Goal: Transaction & Acquisition: Purchase product/service

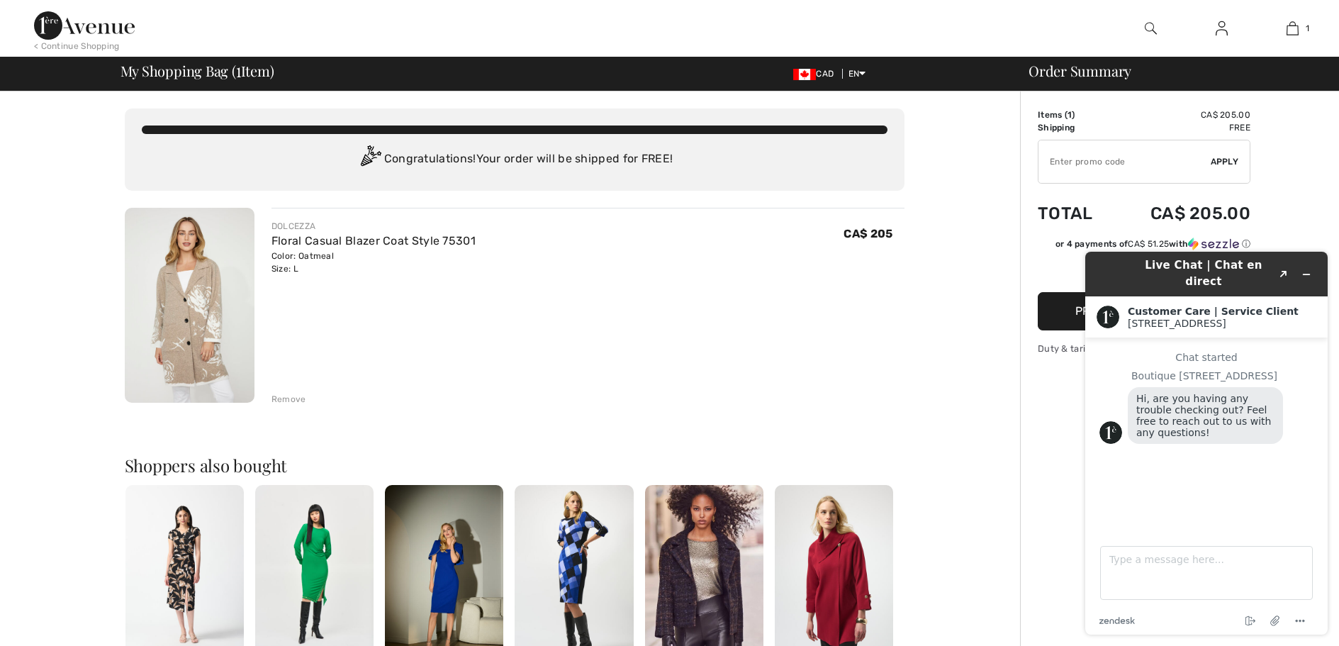
click at [1225, 34] on img at bounding box center [1222, 28] width 12 height 17
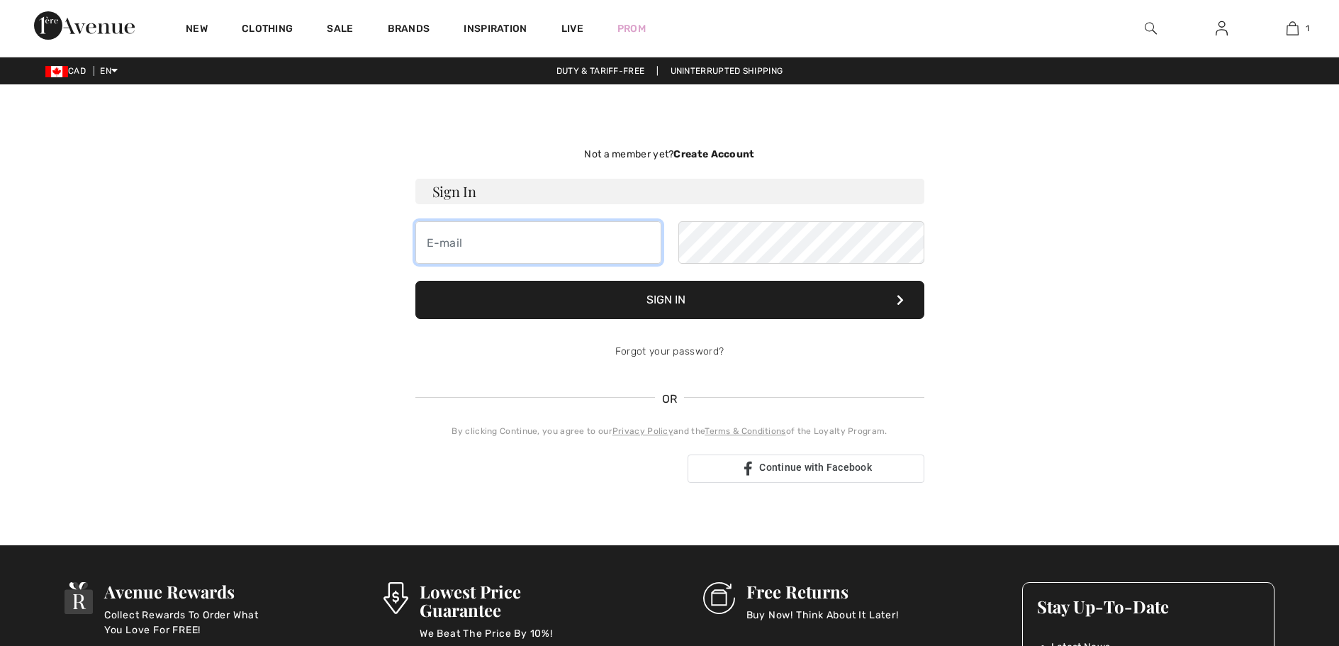
click at [622, 233] on input "email" at bounding box center [538, 242] width 246 height 43
checkbox input "true"
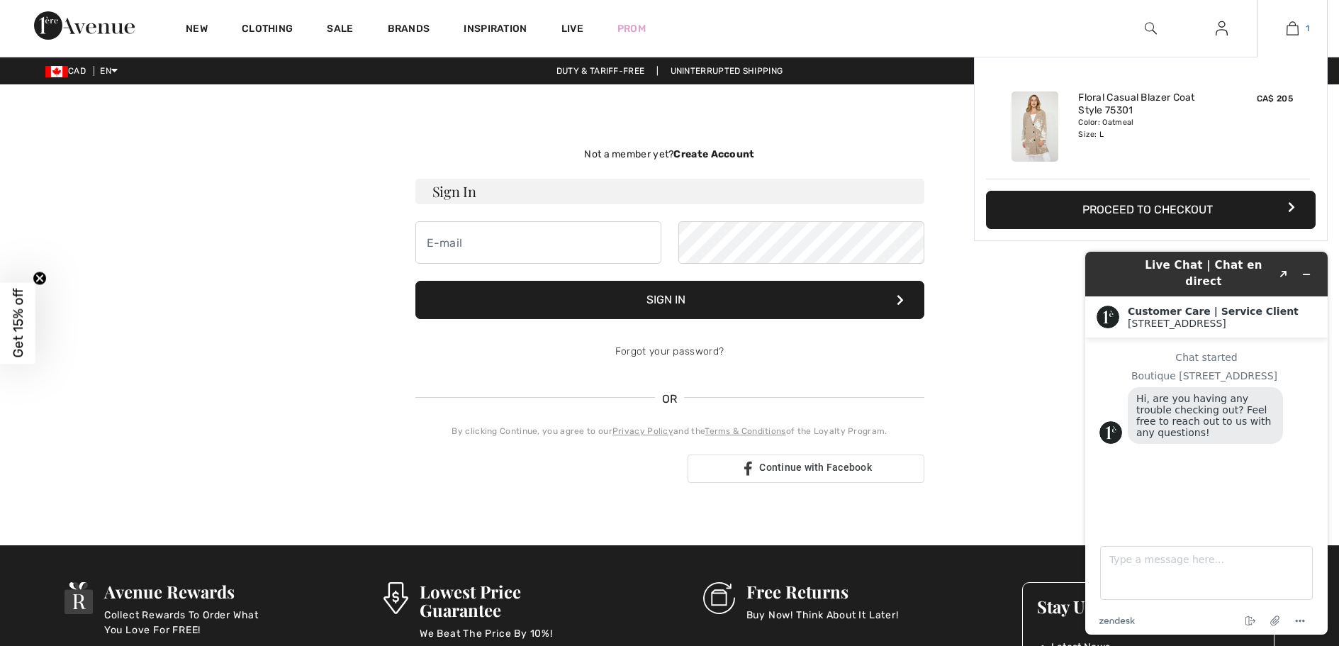
click at [1306, 28] on span "1" at bounding box center [1308, 28] width 4 height 13
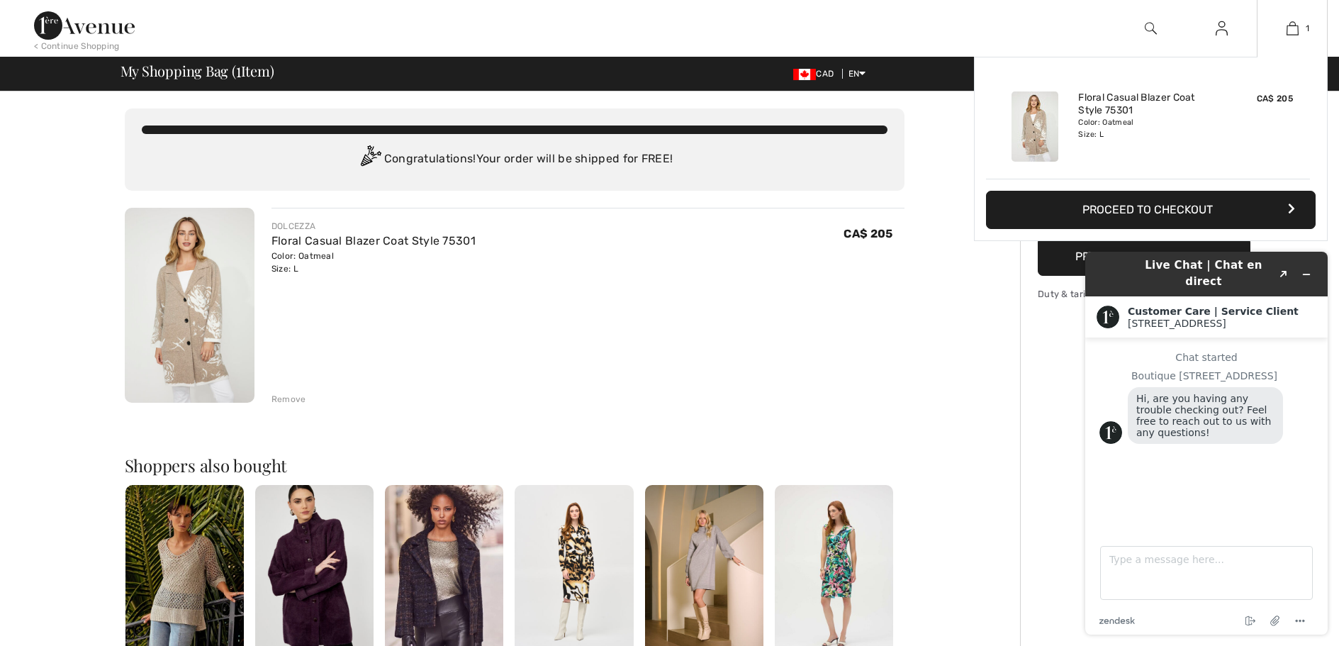
click at [1167, 215] on button "Proceed to Checkout" at bounding box center [1151, 210] width 330 height 38
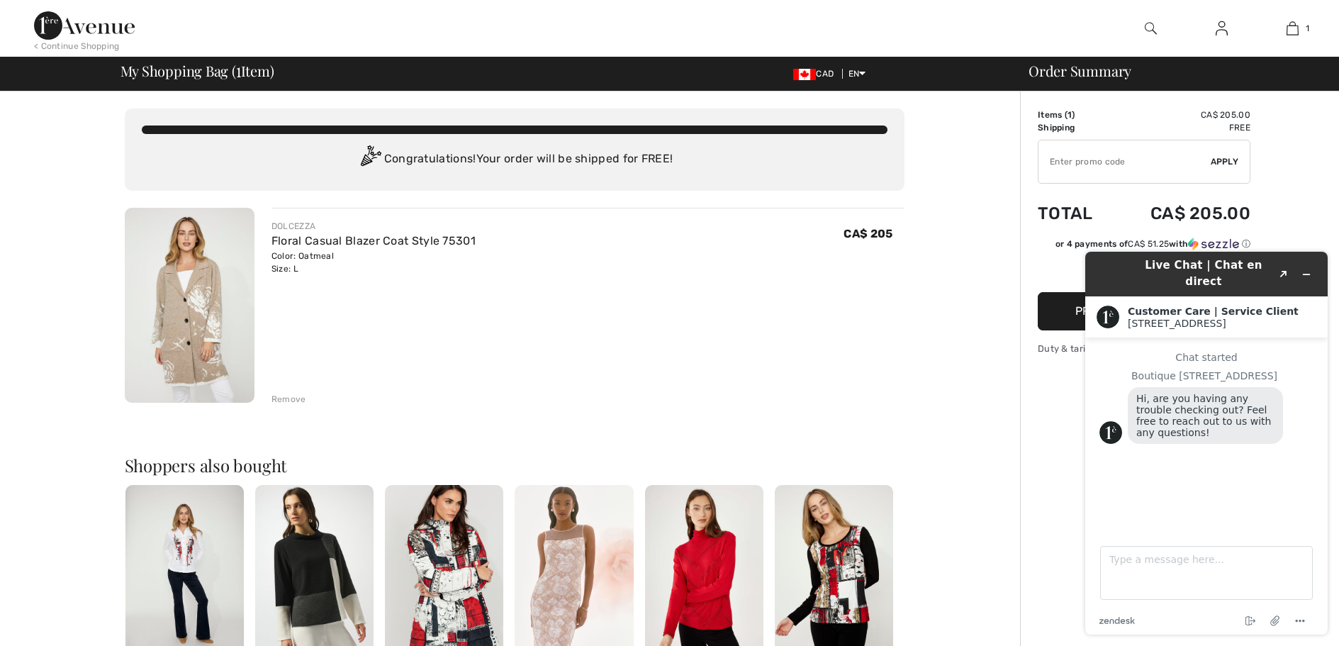
click at [1065, 304] on button "Proceed to Checkout" at bounding box center [1144, 311] width 213 height 38
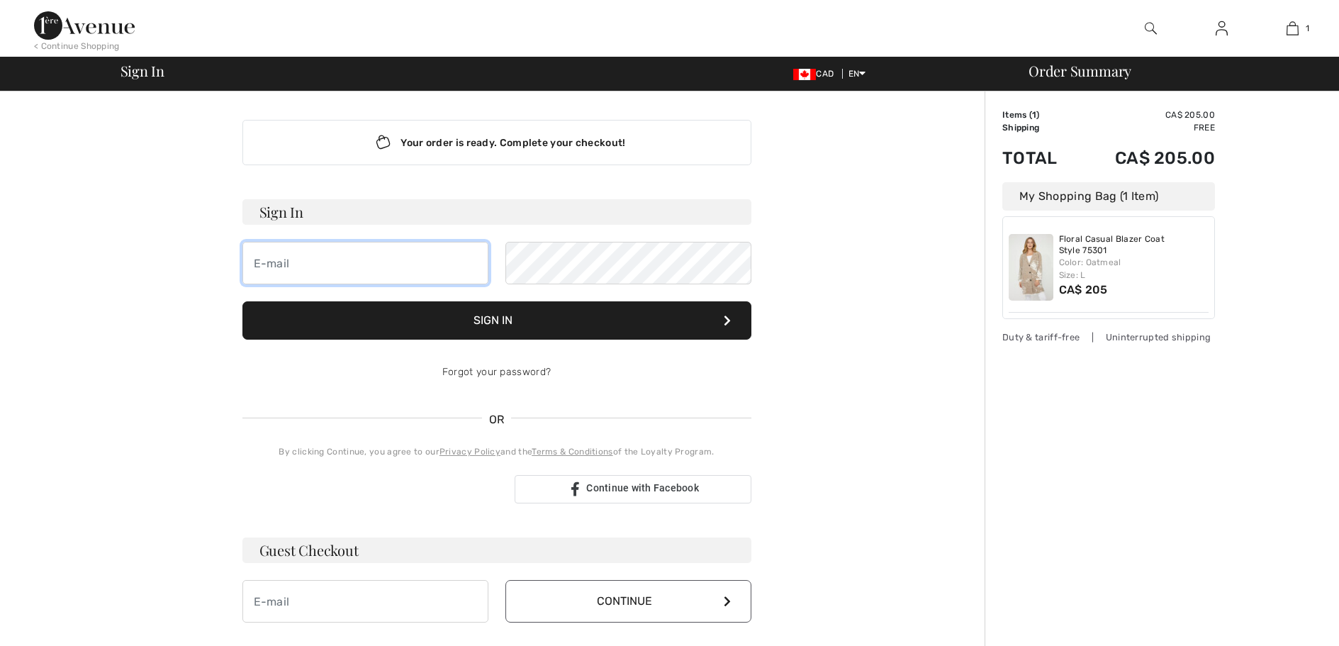
click at [343, 263] on input "email" at bounding box center [365, 263] width 246 height 43
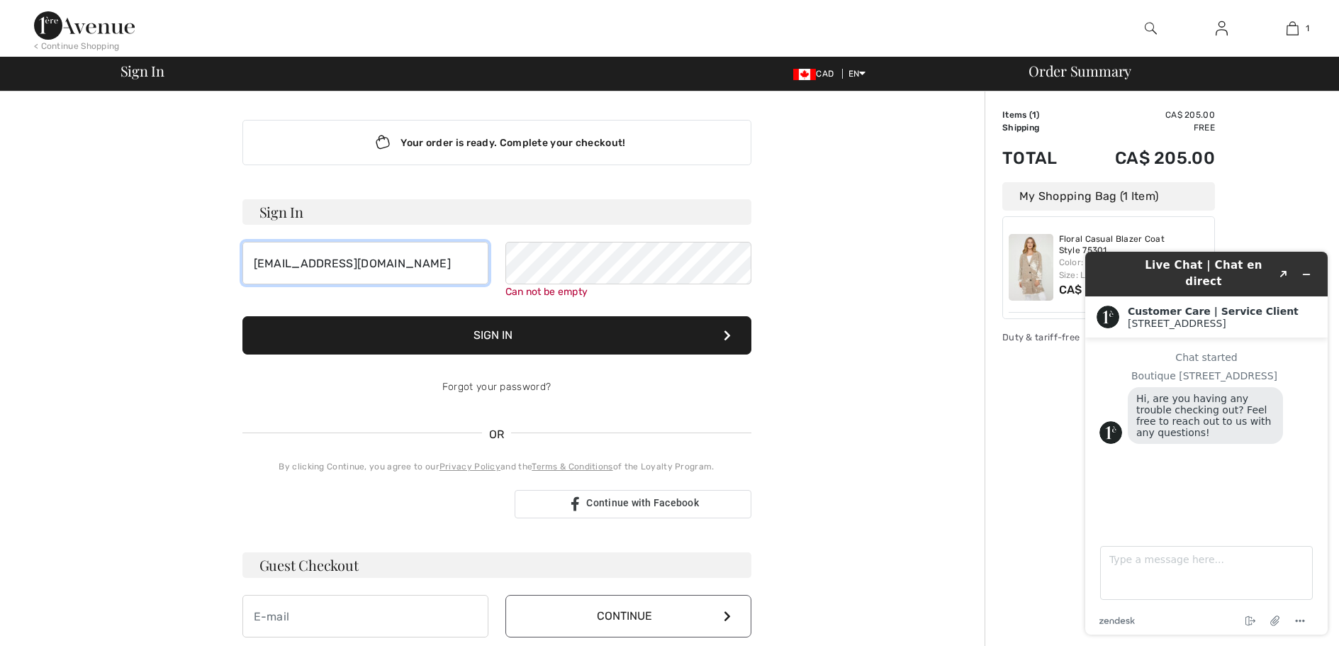
drag, startPoint x: 454, startPoint y: 265, endPoint x: 215, endPoint y: 270, distance: 238.9
click at [215, 270] on div "Your order is ready. Complete your checkout! Sign In jbudman@summit-tech.ca Can…" at bounding box center [497, 504] width 780 height 826
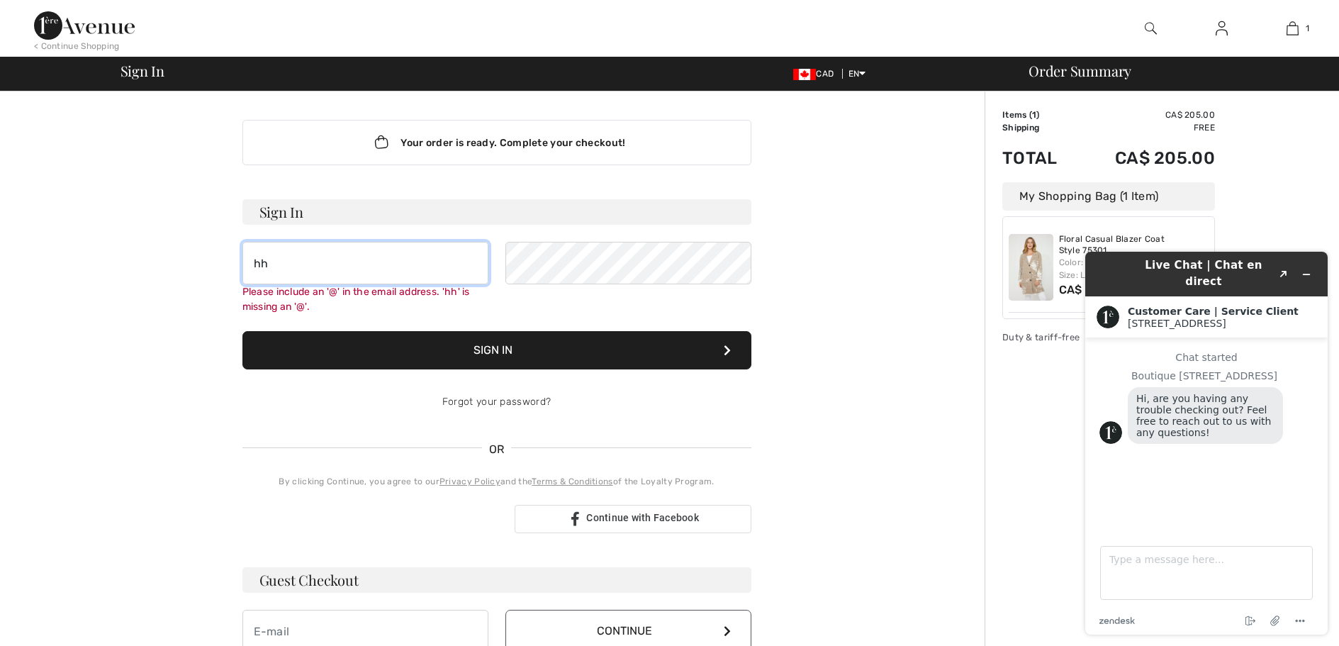
click at [426, 270] on input "hh" at bounding box center [365, 263] width 246 height 43
type input "h"
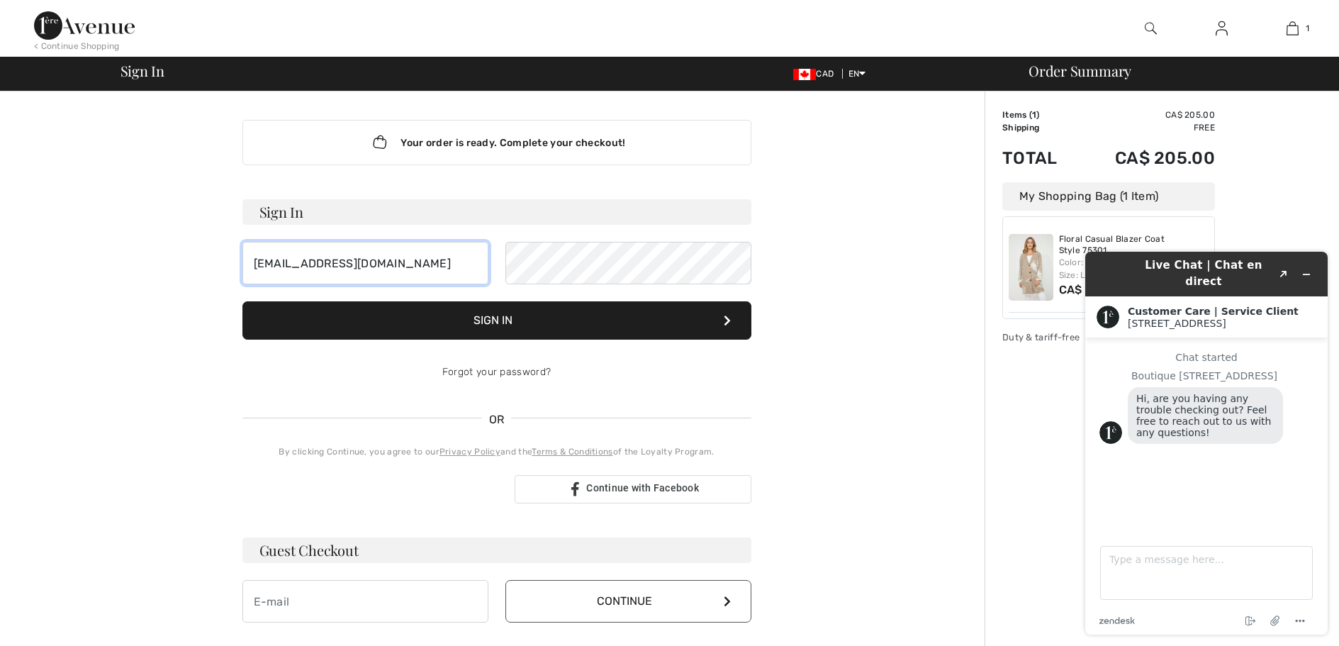
click at [430, 270] on input "registeredname@gmail.com" at bounding box center [365, 263] width 246 height 43
click at [242, 301] on button "Sign In" at bounding box center [496, 320] width 509 height 38
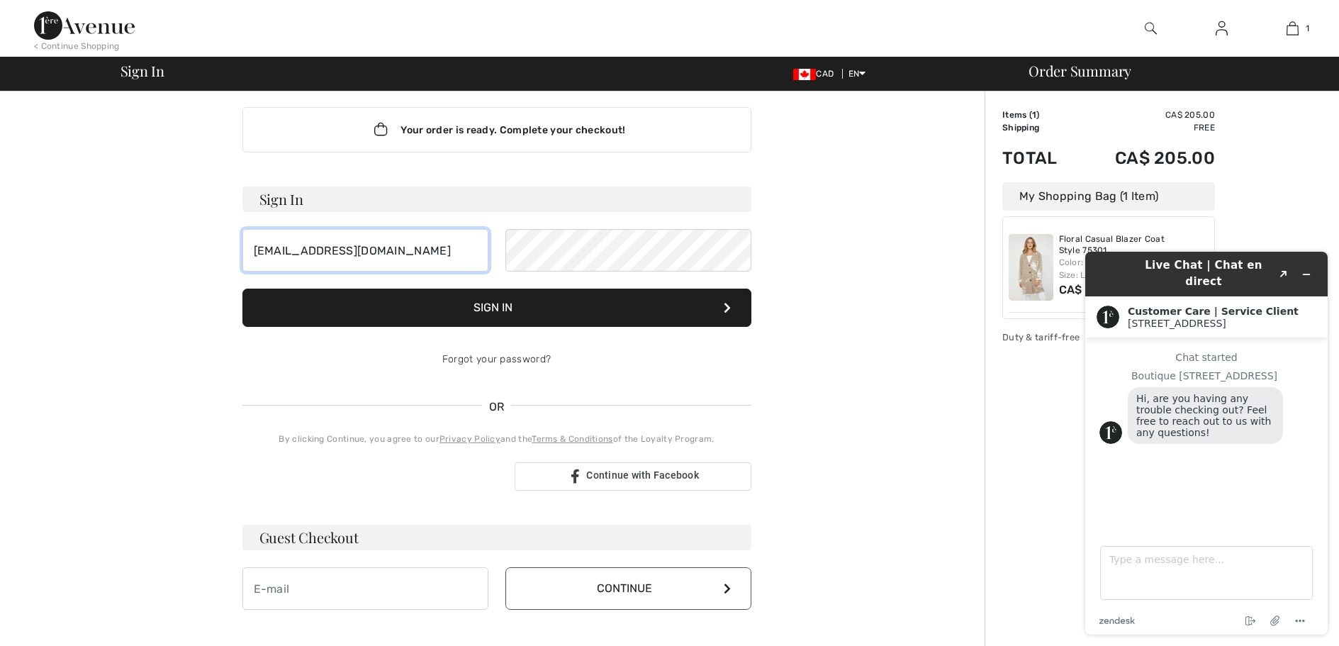
scroll to position [7, 0]
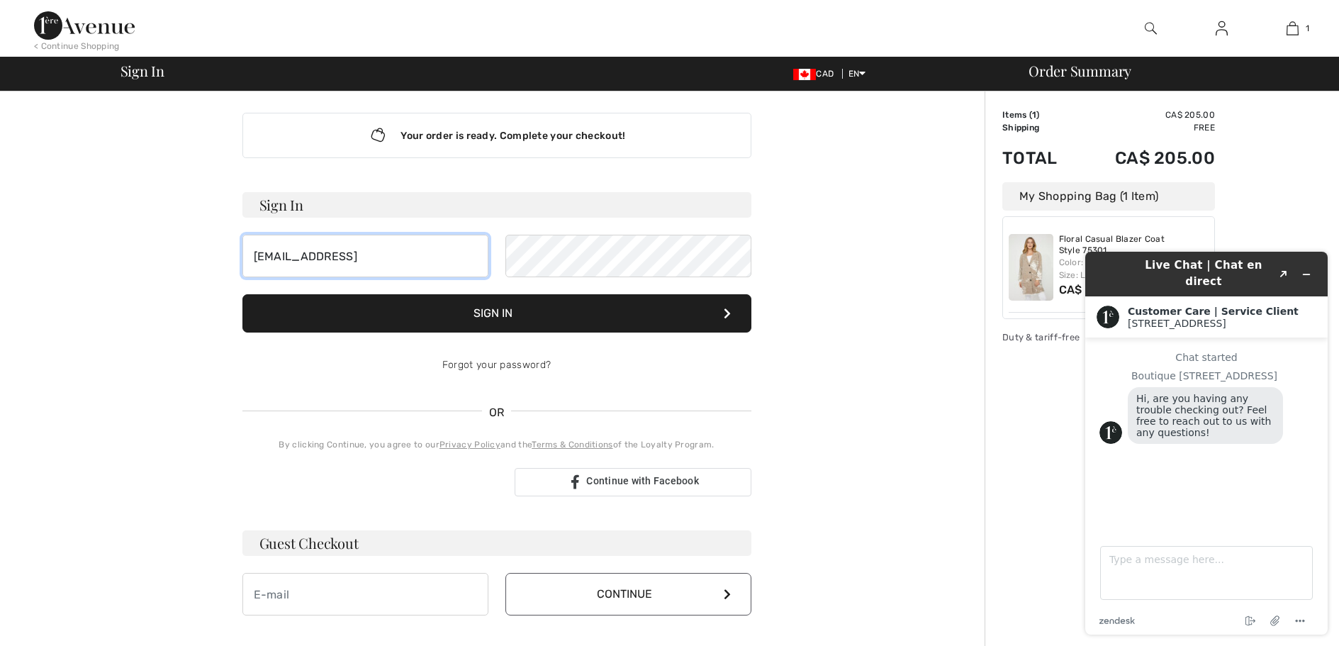
click at [431, 254] on input "registeredname@gmail" at bounding box center [365, 256] width 246 height 43
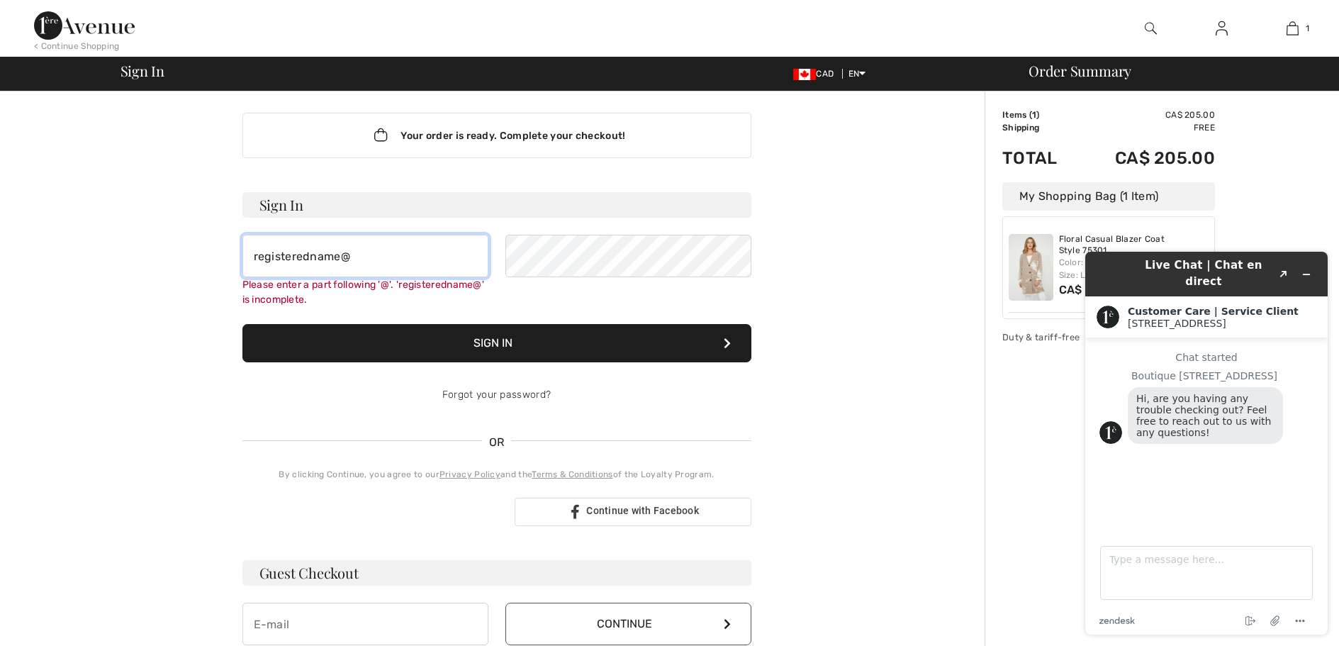
click at [432, 256] on input "registeredname@" at bounding box center [365, 256] width 246 height 43
click at [421, 255] on input "registeredname@" at bounding box center [365, 256] width 246 height 43
type input "registeredname"
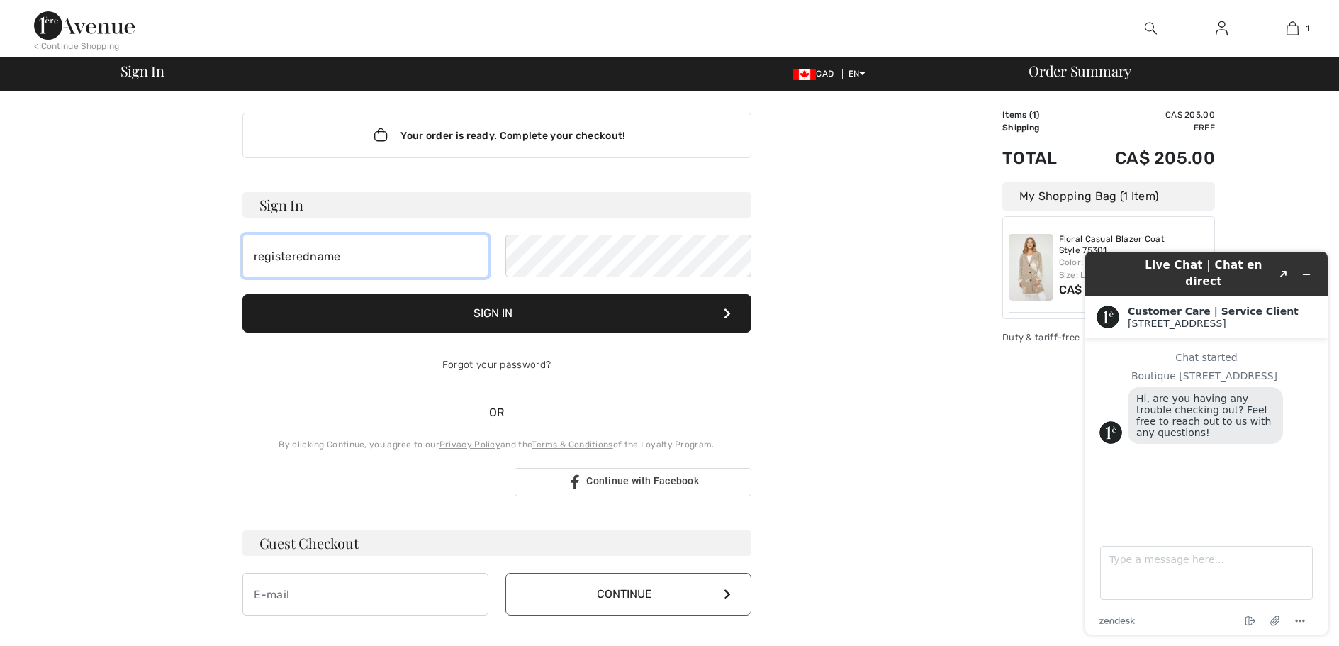
click at [421, 255] on input "registeredname" at bounding box center [365, 256] width 246 height 43
click at [101, 334] on div "Your order is ready. Complete your checkout! Sign In registeredname Please incl…" at bounding box center [497, 490] width 976 height 812
click at [329, 273] on input "registeredname" at bounding box center [365, 256] width 246 height 43
click at [242, 294] on button "Sign In" at bounding box center [496, 313] width 509 height 38
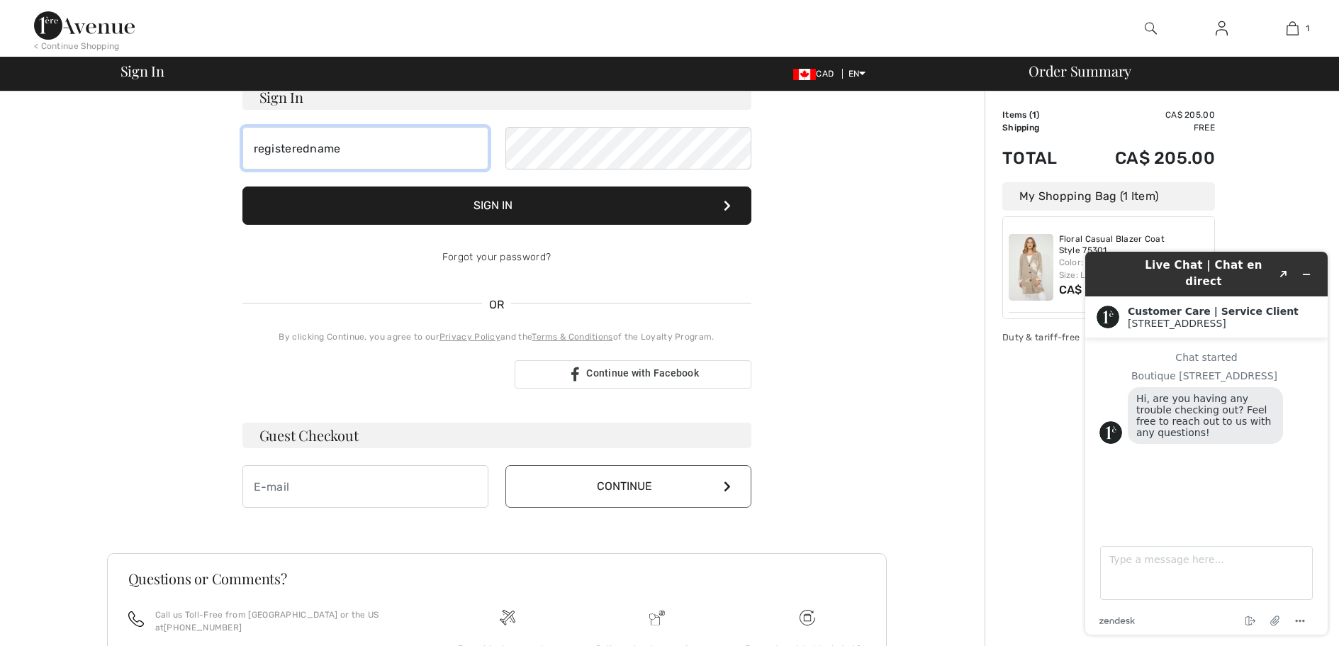
scroll to position [128, 0]
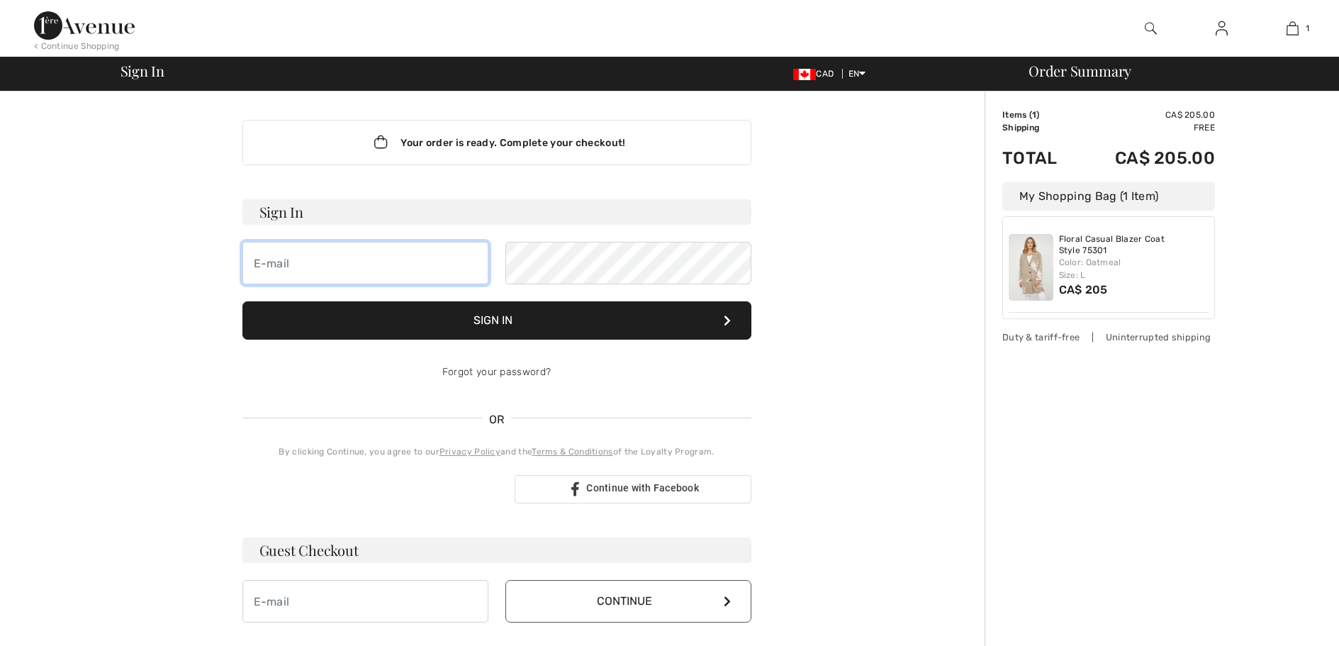
click at [364, 254] on input "email" at bounding box center [365, 263] width 246 height 43
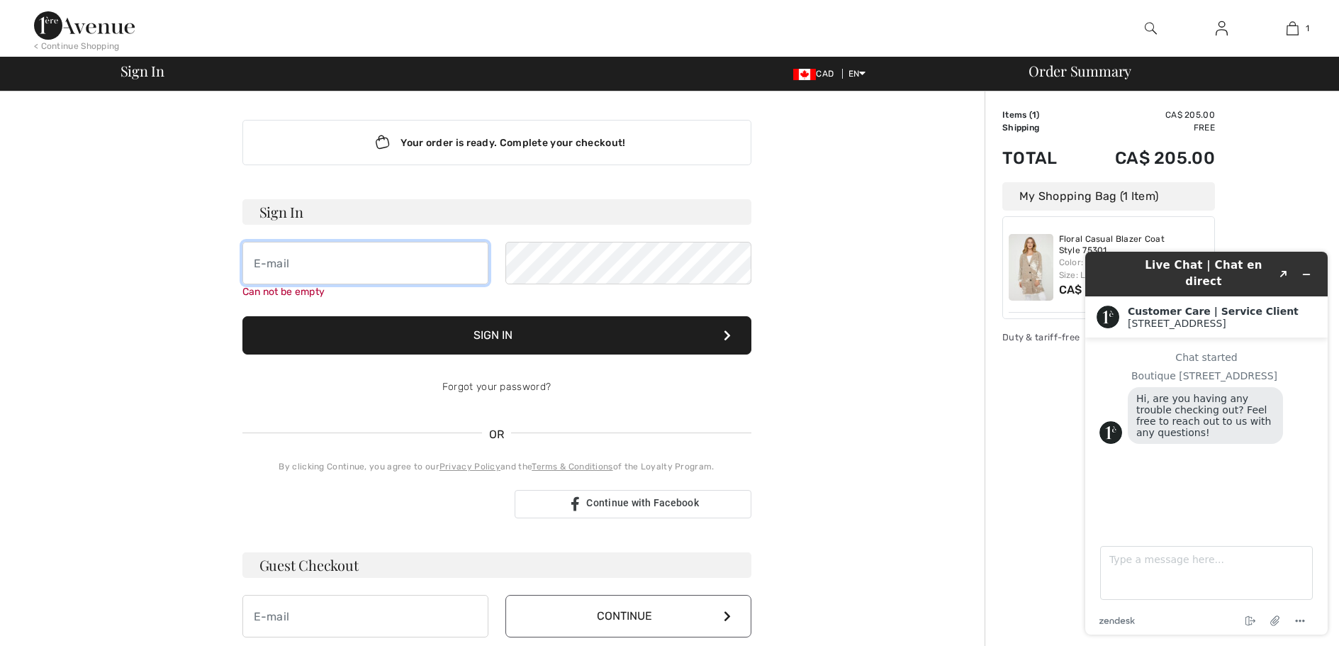
click at [364, 254] on input "email" at bounding box center [365, 263] width 246 height 43
type input "egsrhg"
click at [408, 270] on input "egsrhg" at bounding box center [365, 263] width 246 height 43
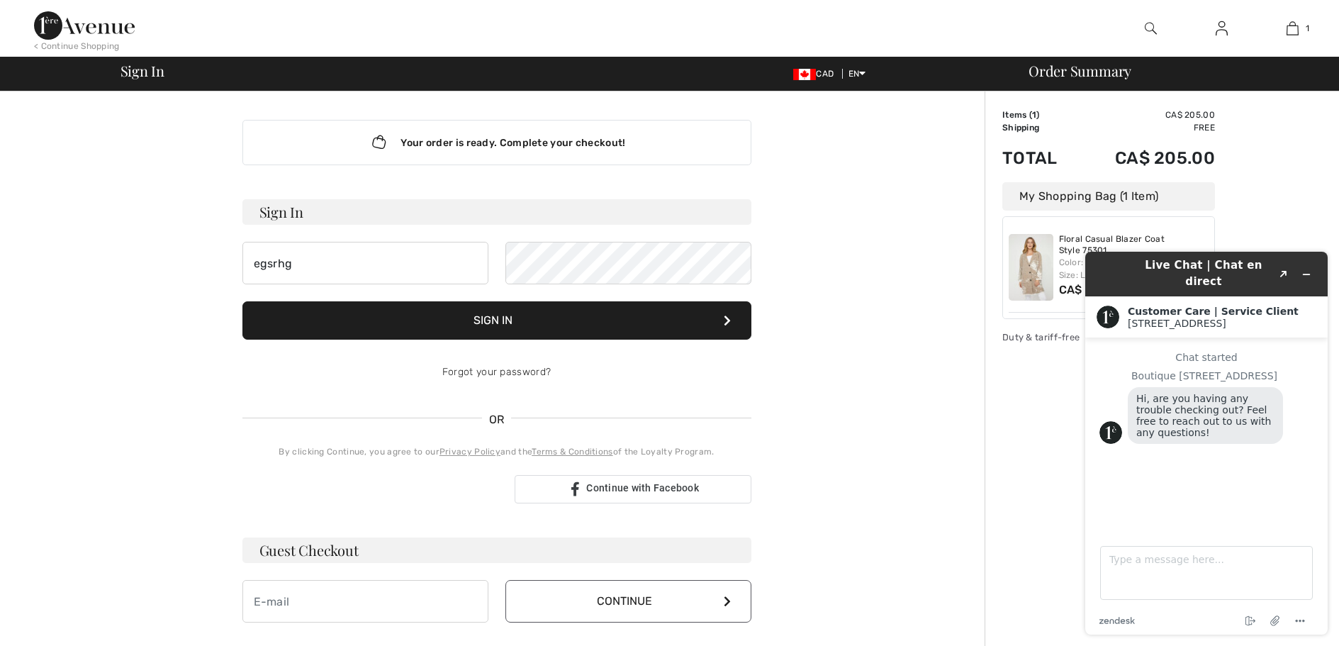
click at [408, 291] on form "Sign In egsrhg Please include an '@' in the email address. 'egsrhg' is missing …" at bounding box center [496, 296] width 509 height 194
click at [415, 274] on input "egsrhg" at bounding box center [365, 263] width 246 height 43
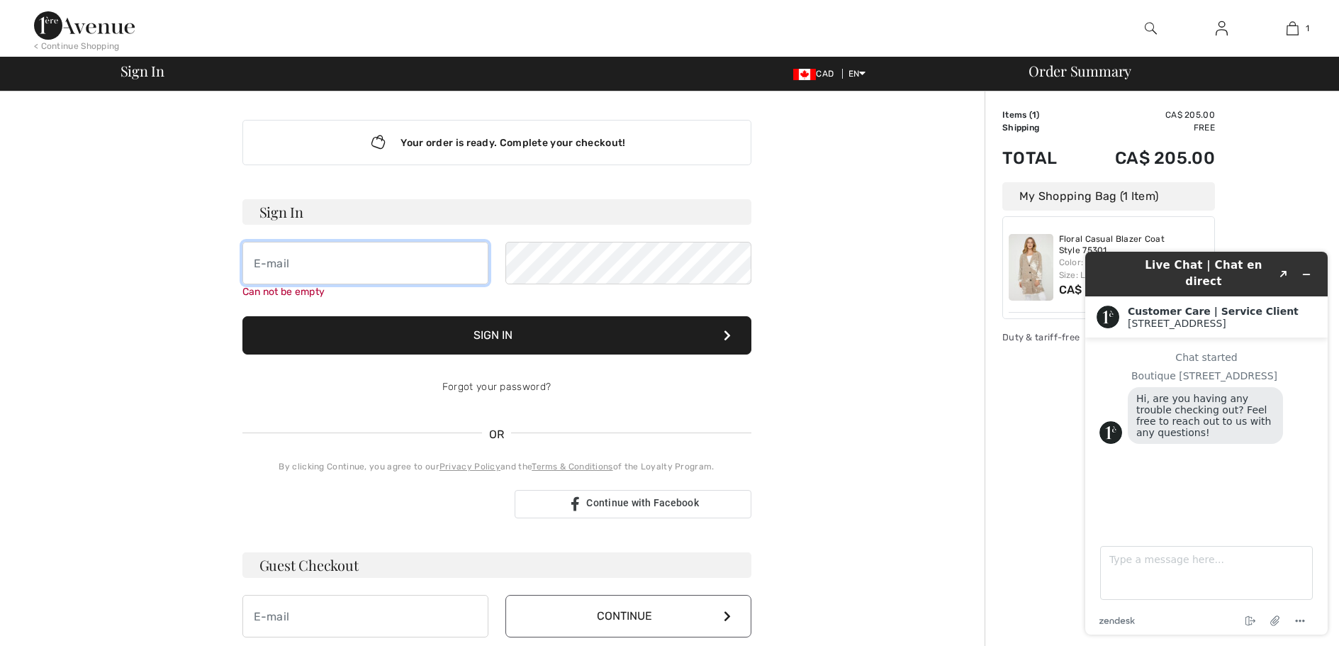
drag, startPoint x: 0, startPoint y: 0, endPoint x: 324, endPoint y: 259, distance: 415.0
click at [324, 259] on input "email" at bounding box center [365, 263] width 246 height 43
type input "egsrhg"
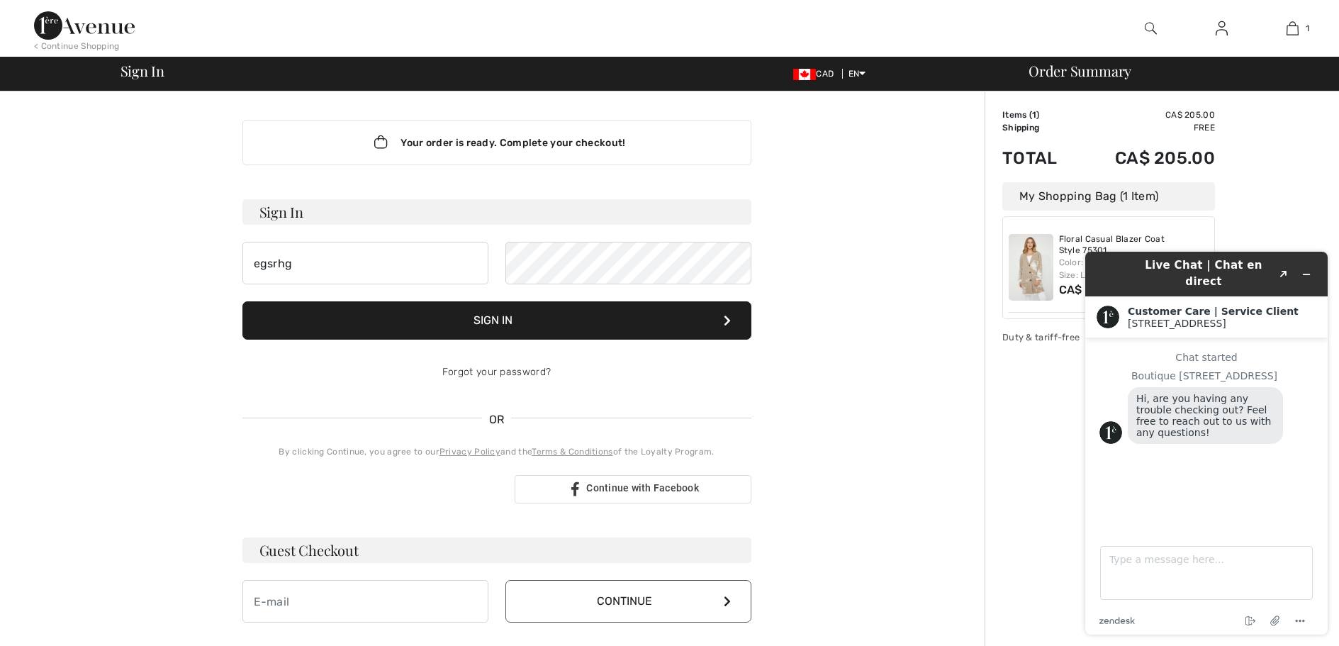
click at [340, 318] on button "Sign In" at bounding box center [496, 320] width 509 height 38
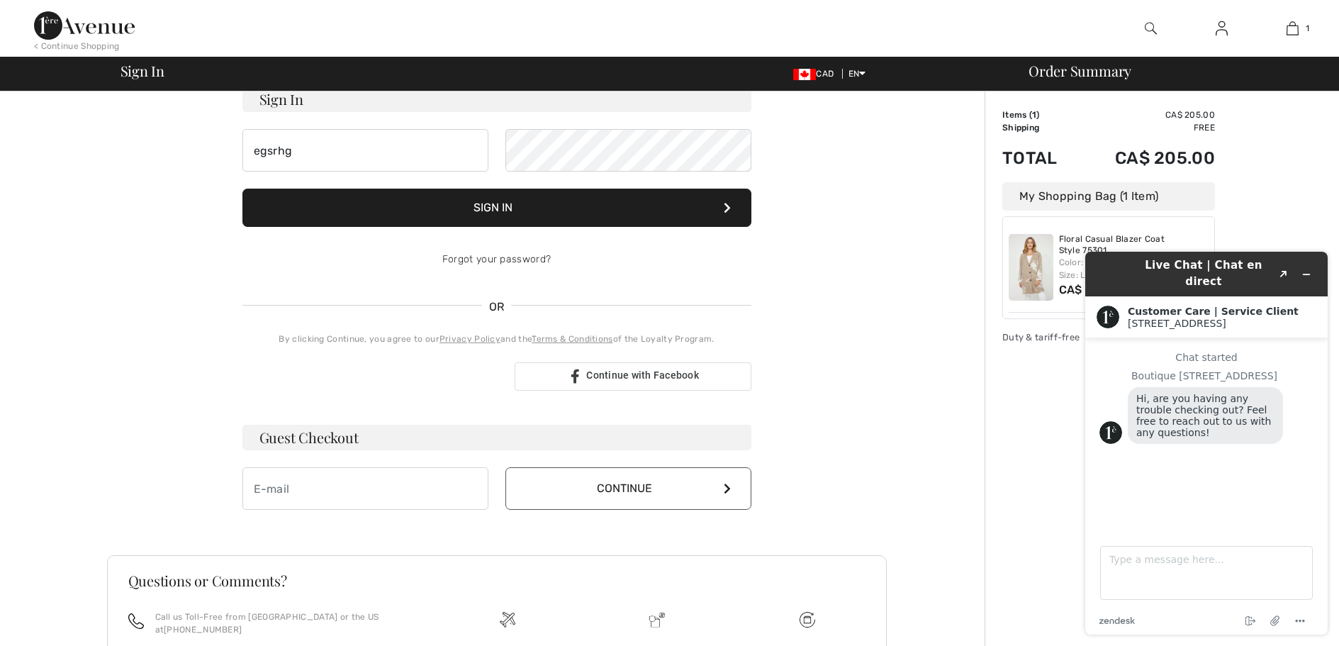
scroll to position [128, 0]
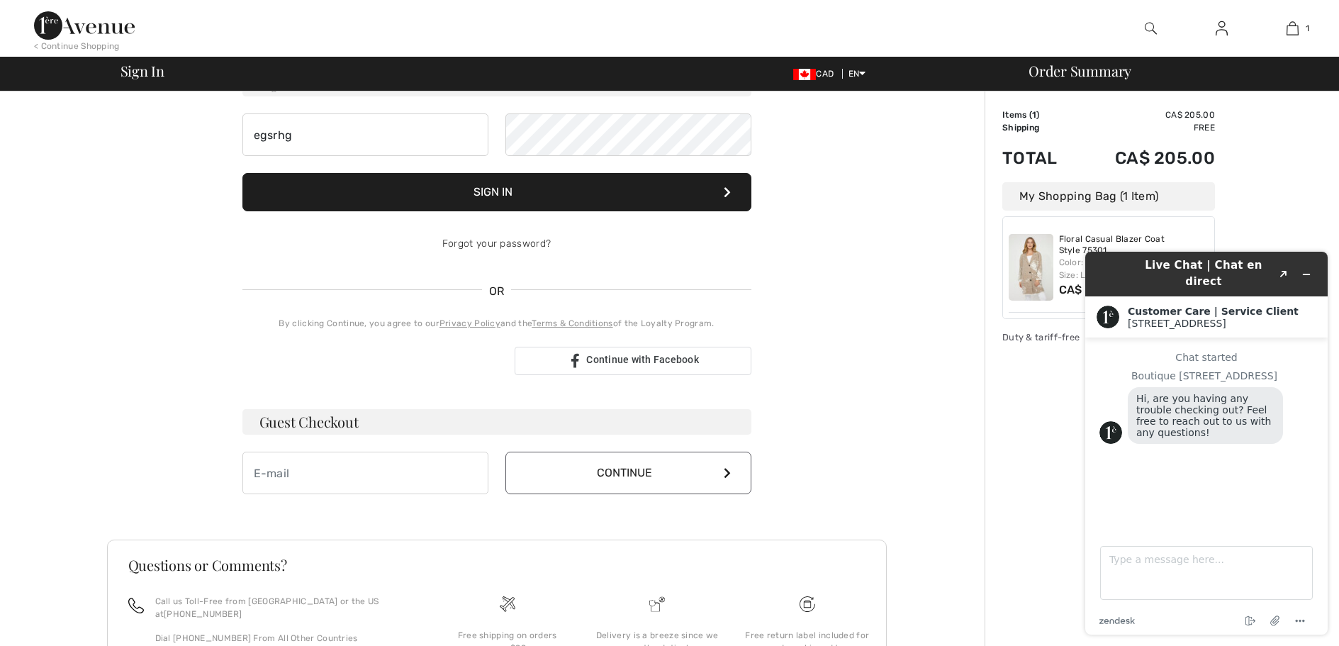
click at [332, 316] on div "Sign In egsrhg Please include an '@' in the email address. 'egsrhg' is missing …" at bounding box center [496, 223] width 509 height 304
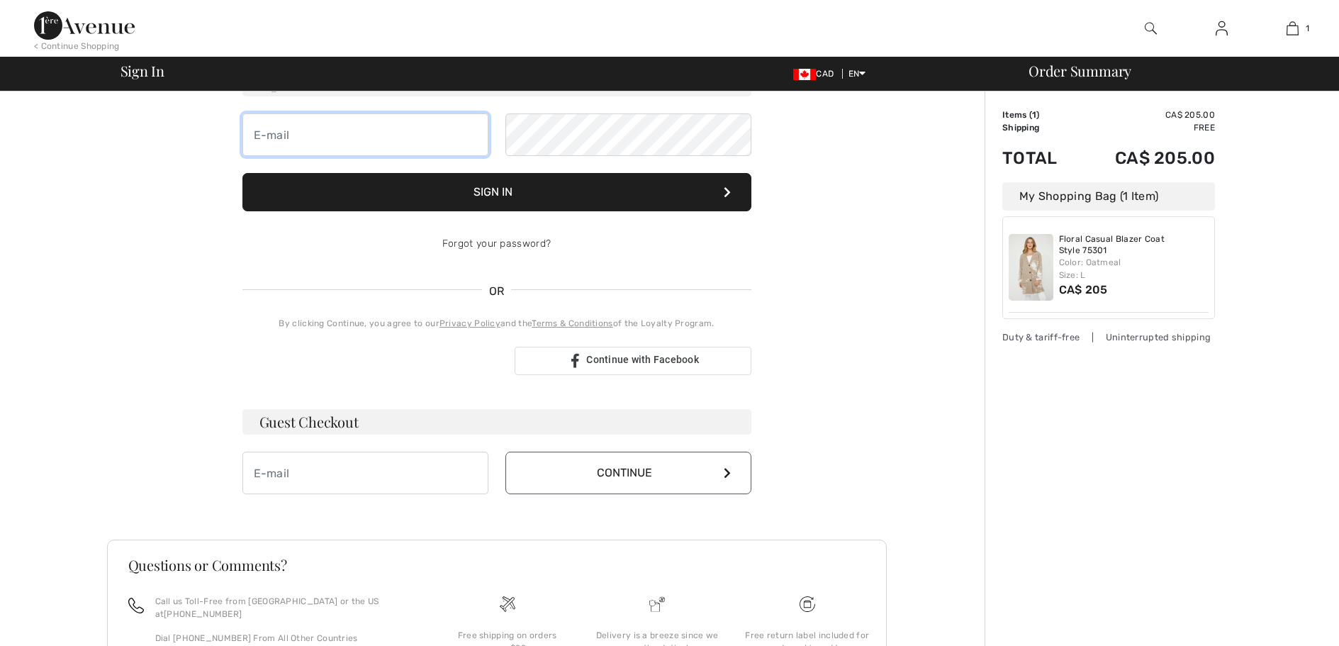
click at [325, 142] on input "email" at bounding box center [365, 134] width 246 height 43
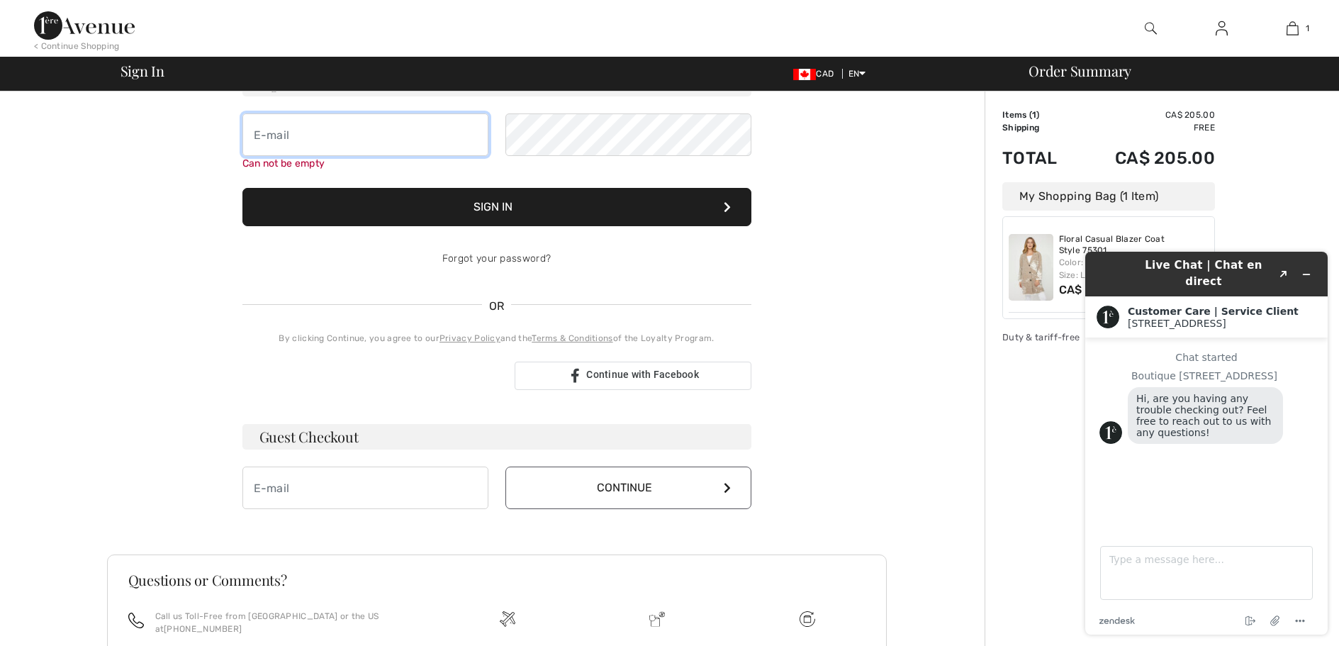
click at [333, 140] on input "email" at bounding box center [365, 134] width 246 height 43
type input "egsrhg"
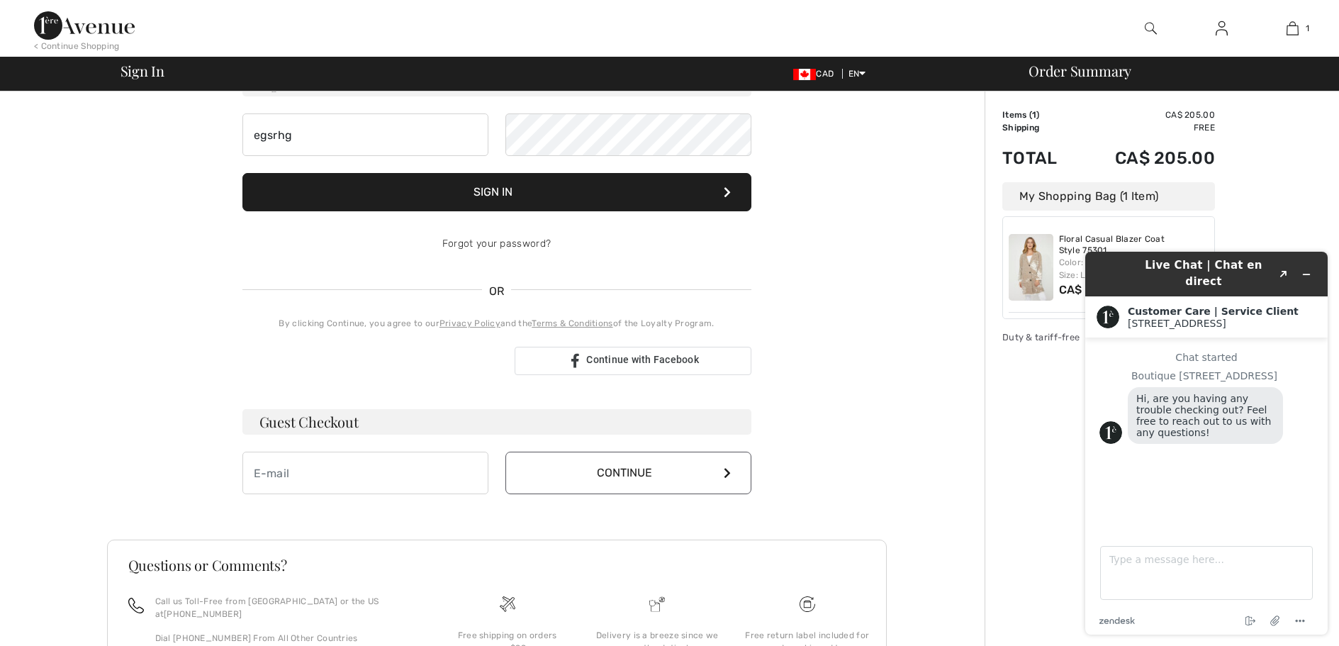
drag, startPoint x: 352, startPoint y: 191, endPoint x: 336, endPoint y: 190, distance: 15.7
drag, startPoint x: 336, startPoint y: 190, endPoint x: 121, endPoint y: 162, distance: 216.6
click at [121, 162] on div "Your order is ready. Complete your checkout! Sign In egsrhg Please include an '…" at bounding box center [497, 369] width 780 height 812
click at [290, 132] on input "email" at bounding box center [365, 134] width 246 height 43
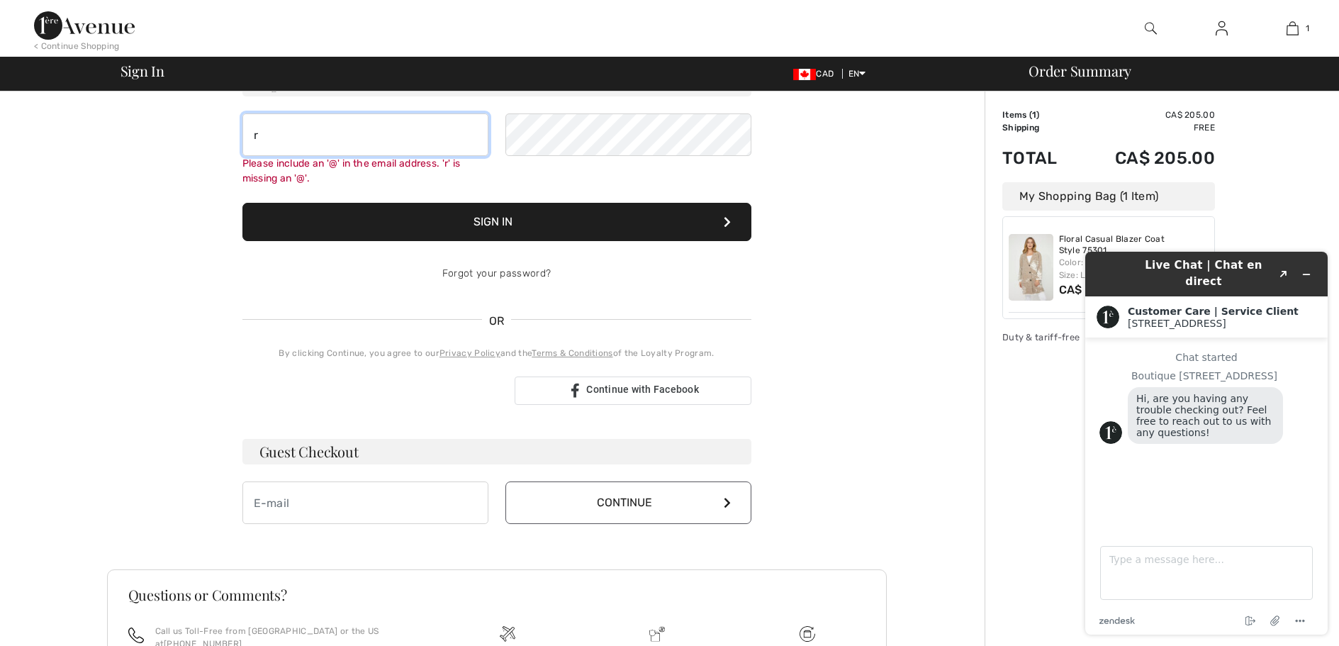
click at [299, 143] on input "r" at bounding box center [365, 134] width 246 height 43
type input "[EMAIL_ADDRESS][DOMAIN_NAME]"
